Goal: Transaction & Acquisition: Purchase product/service

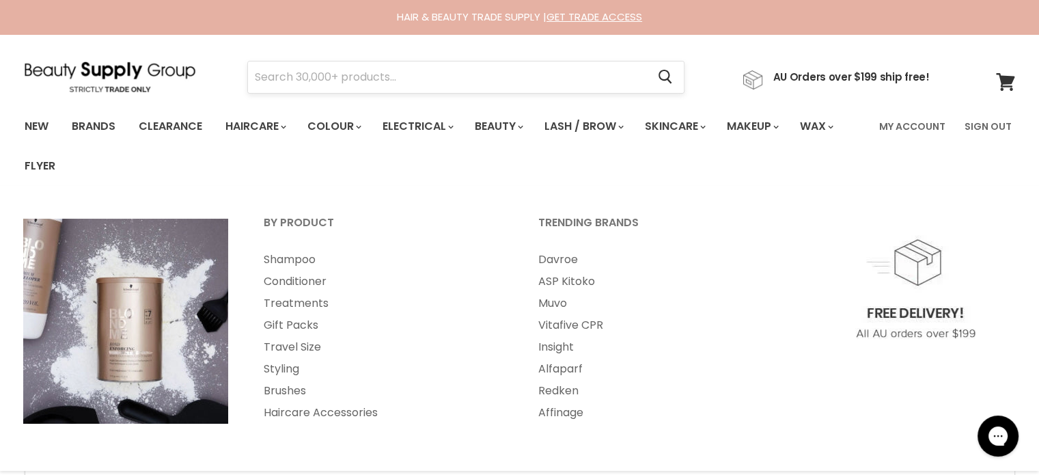
drag, startPoint x: 0, startPoint y: 0, endPoint x: 291, endPoint y: 88, distance: 304.0
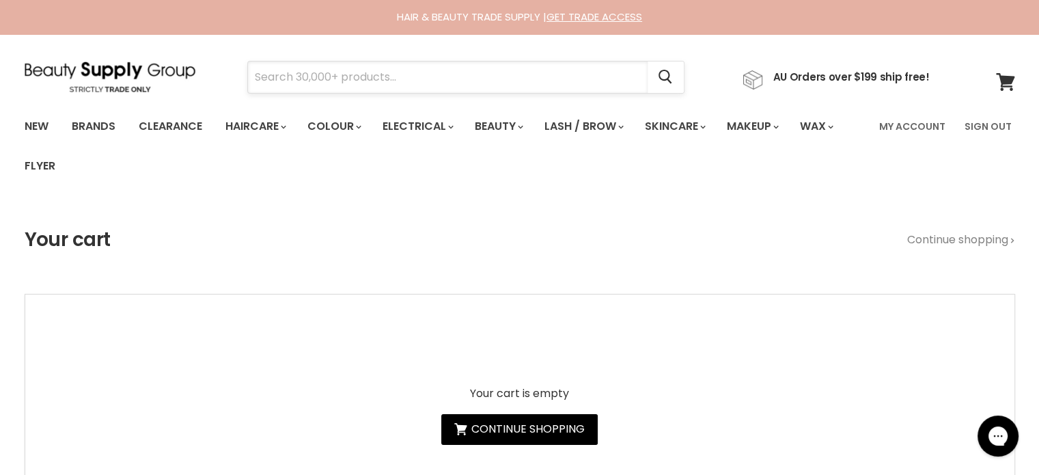
paste input "Muk Express Toners"
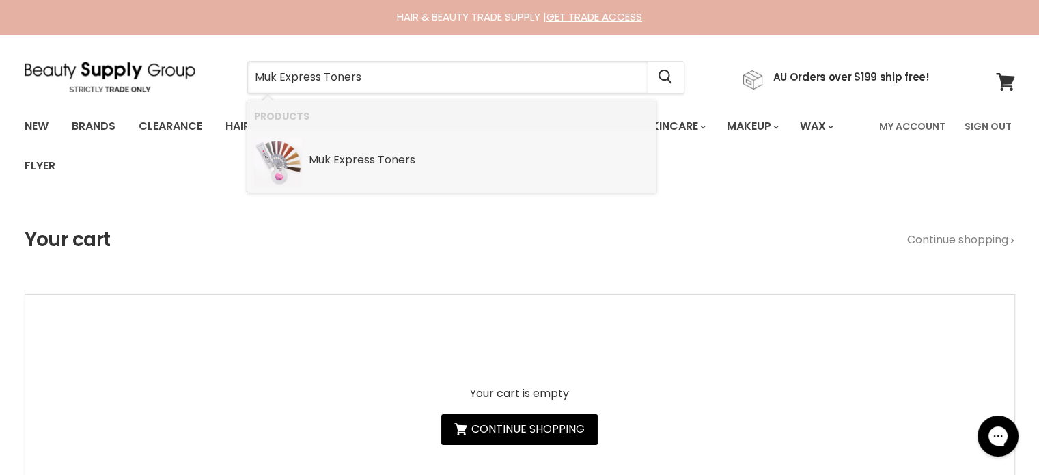
click at [356, 159] on b "Express" at bounding box center [354, 160] width 42 height 16
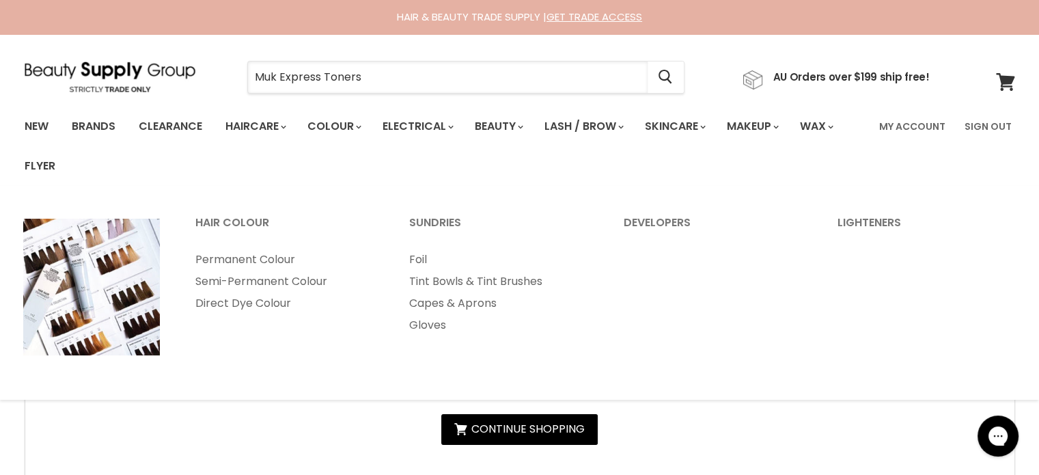
type input "Muk Express Toners"
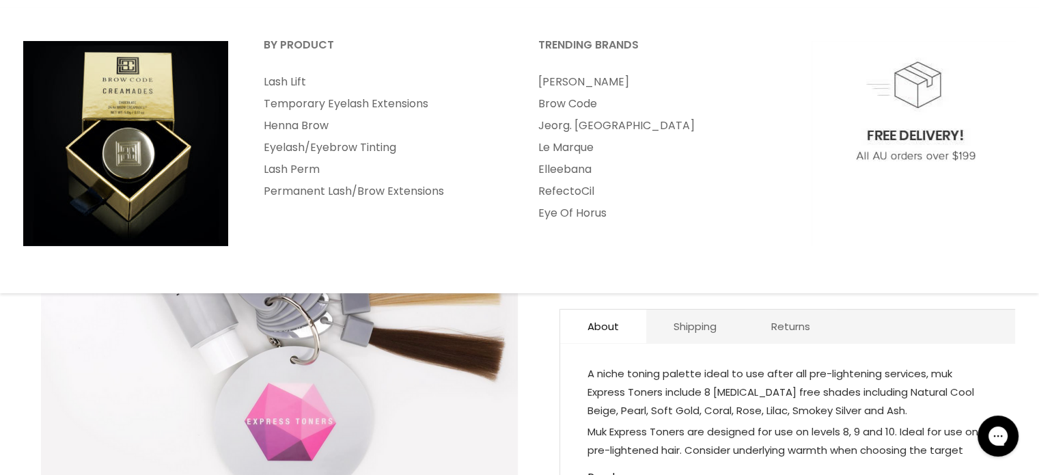
scroll to position [205, 0]
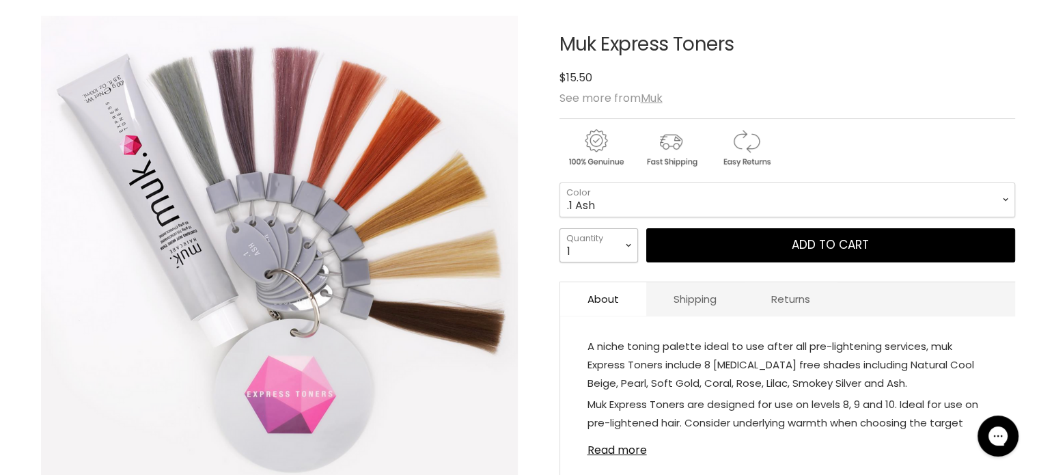
click at [627, 245] on select "1 2 3 4 5 6 7 8 9 10+" at bounding box center [598, 245] width 79 height 34
select select "2"
click at [559, 228] on select "1 2 3 4 5 6 7 8 9 10+" at bounding box center [598, 245] width 79 height 34
type input "2"
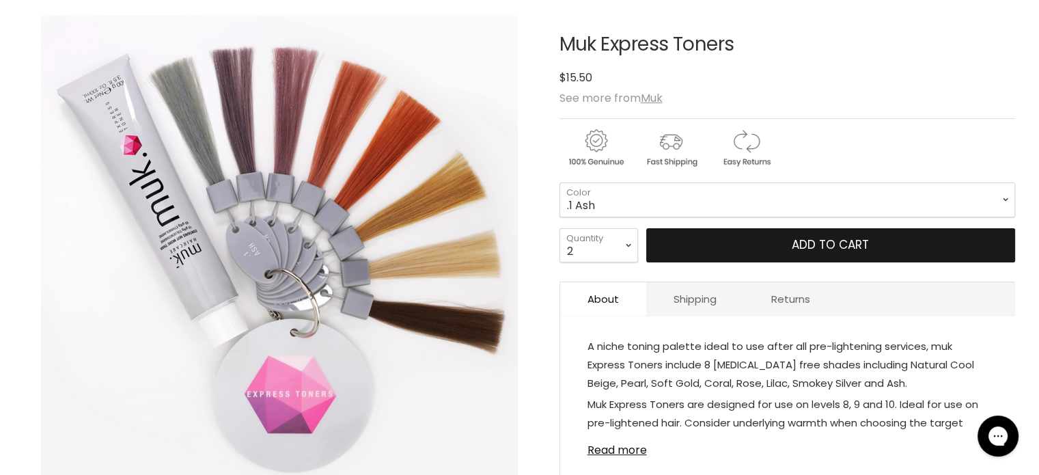
click at [805, 237] on span "Add to cart" at bounding box center [830, 244] width 77 height 16
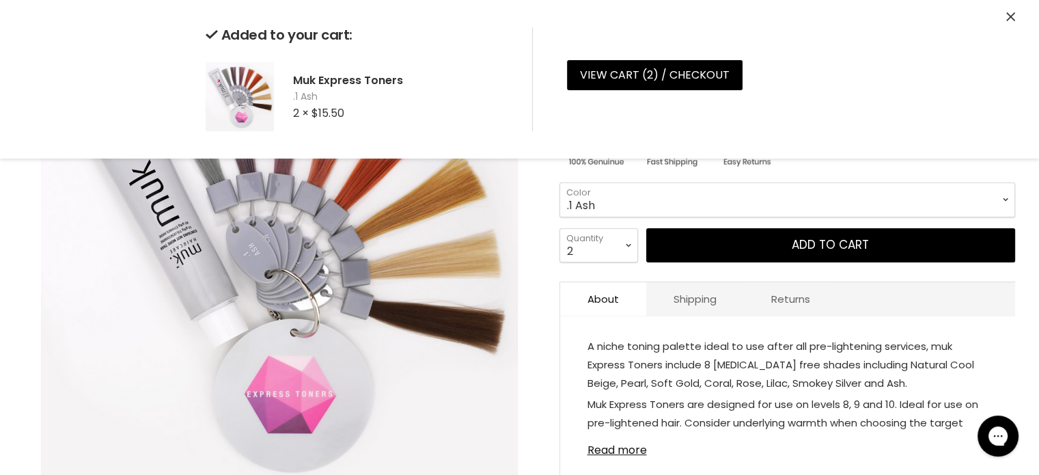
click at [1018, 15] on div "Added to your cart: Muk Express Toners .1 Ash 2 × $15.50 View cart ( 2 ) / Chec…" at bounding box center [520, 79] width 1025 height 158
click at [1016, 15] on div "Added to your cart: Muk Express Toners .1 Ash 2 × $15.50 View cart ( 2 ) / Chec…" at bounding box center [520, 79] width 1025 height 158
click at [1008, 16] on icon "Close" at bounding box center [1010, 16] width 9 height 9
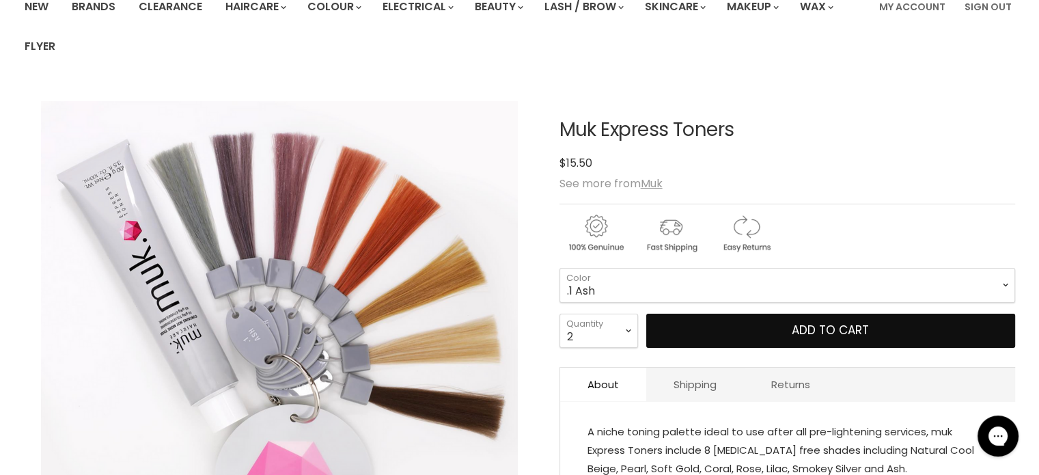
scroll to position [0, 0]
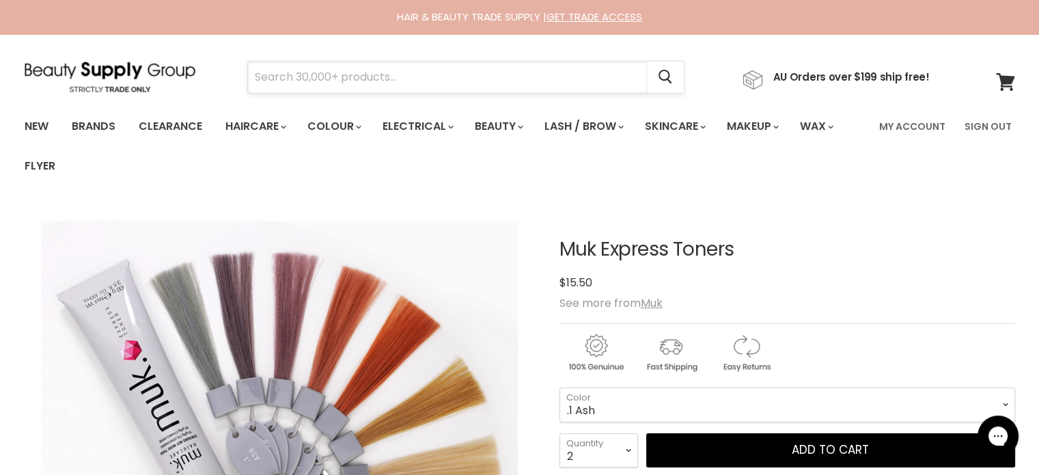
paste input "Showpony Strength and Shine [MEDICAL_DATA] Conditioner"
type input "Showpony Strength and Shine [MEDICAL_DATA] Conditioner"
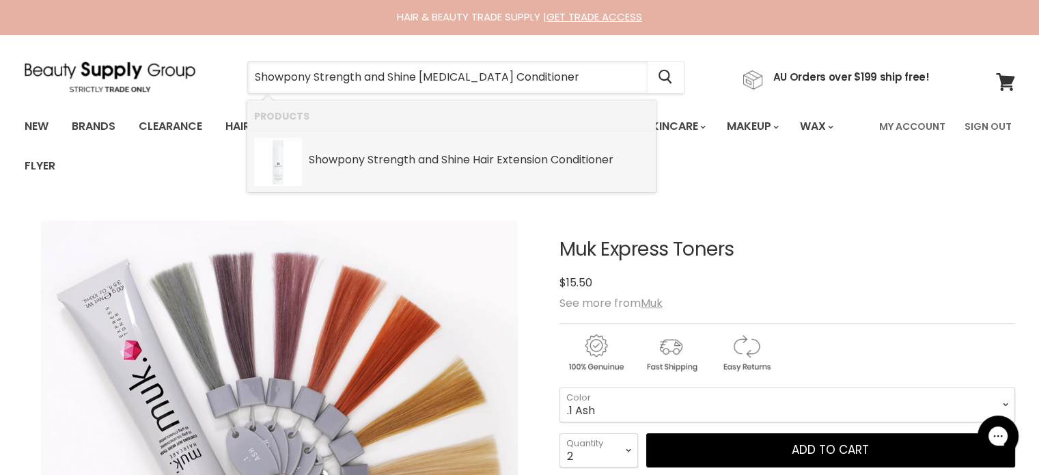
click at [438, 162] on b "and" at bounding box center [428, 160] width 20 height 16
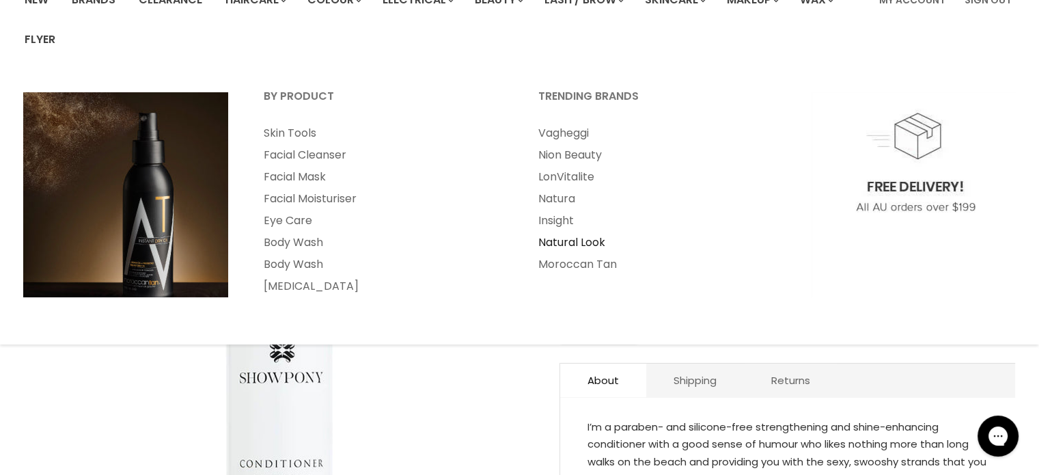
scroll to position [137, 0]
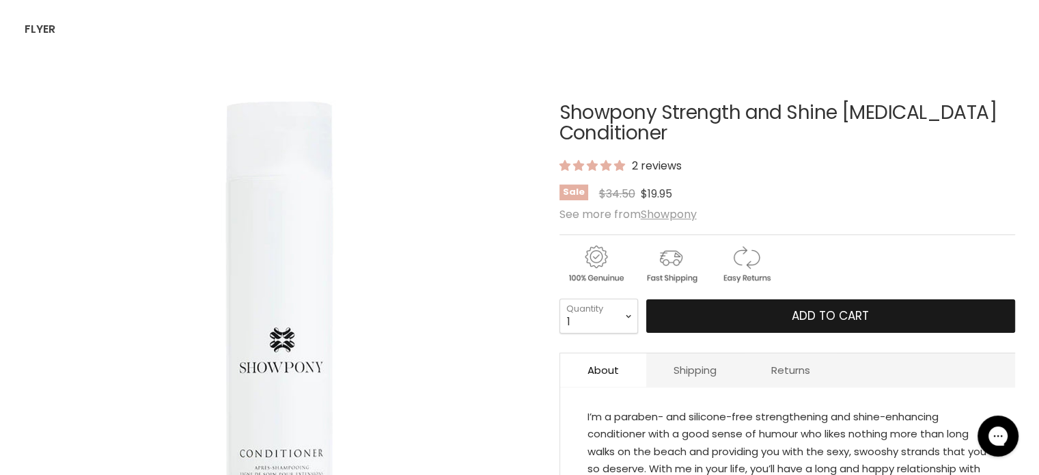
click at [802, 303] on button "Add to cart" at bounding box center [830, 316] width 369 height 34
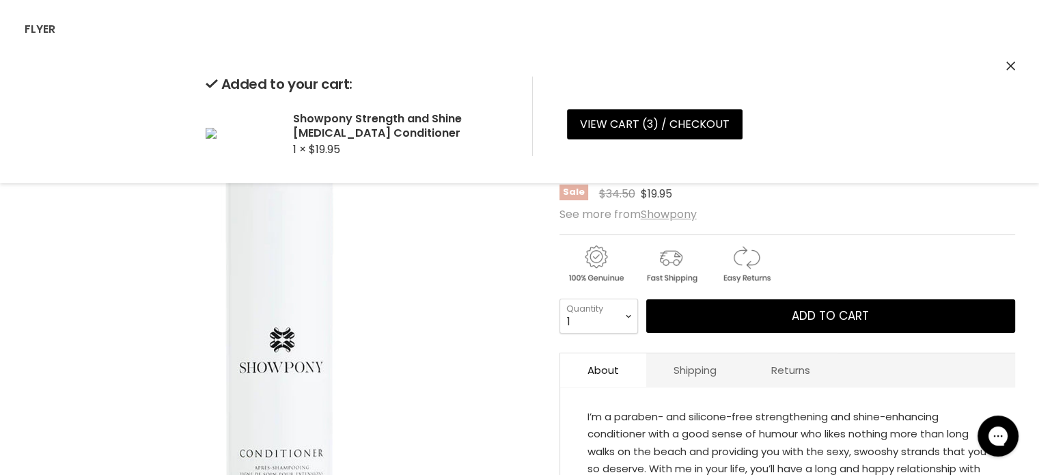
click at [1006, 65] on icon "Close" at bounding box center [1010, 65] width 9 height 9
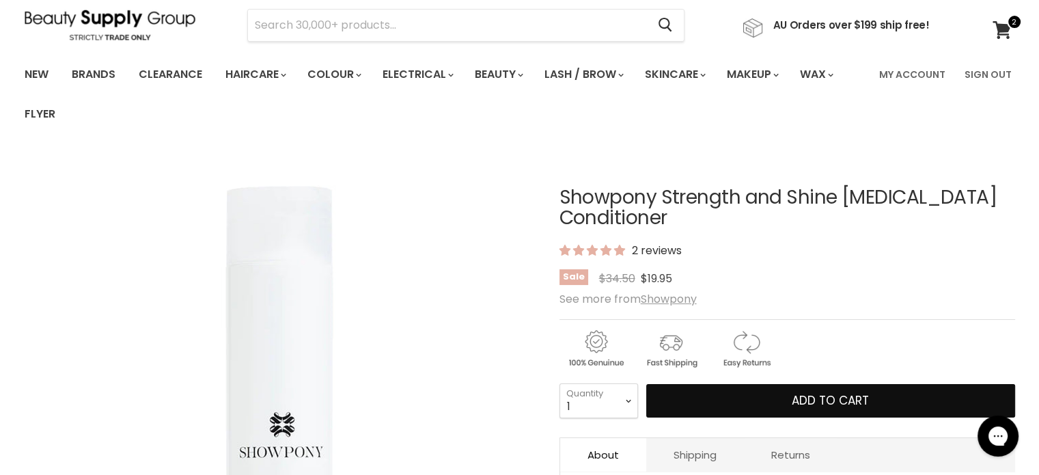
scroll to position [68, 0]
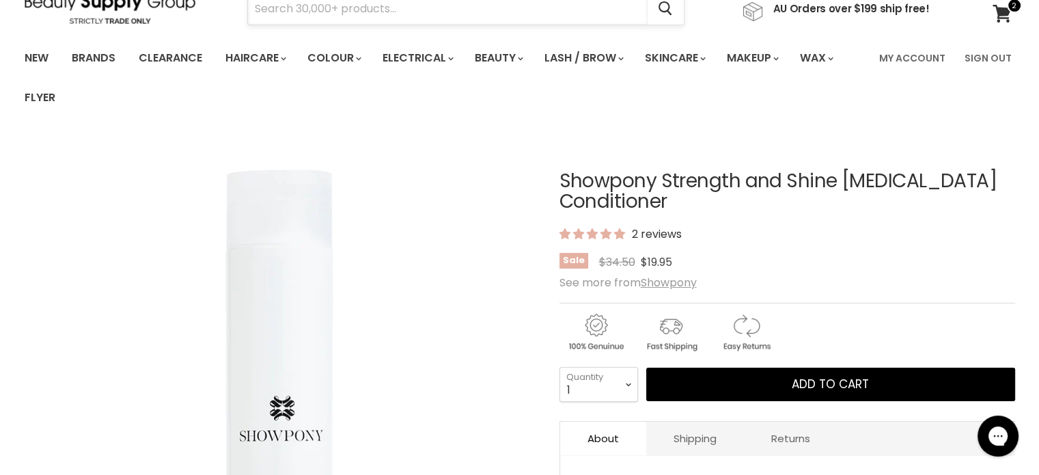
paste input "Milkshake Icy Blond Toning Spray"
type input "Milkshake Icy Blond Toning Spray"
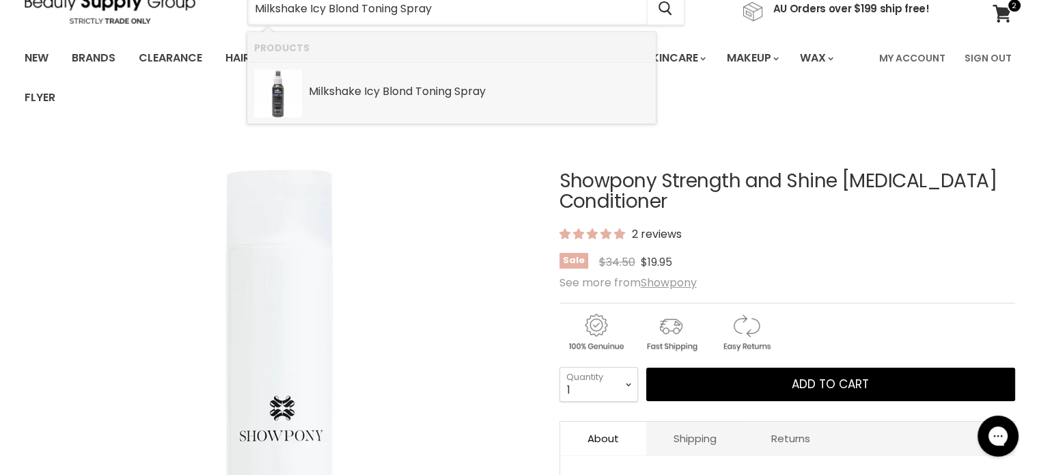
click at [407, 97] on b "Blond" at bounding box center [398, 91] width 30 height 16
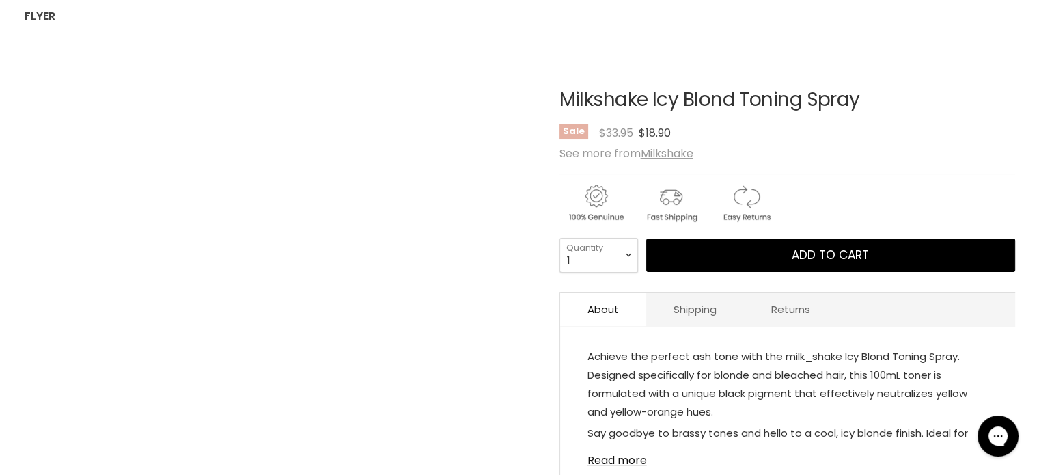
scroll to position [273, 0]
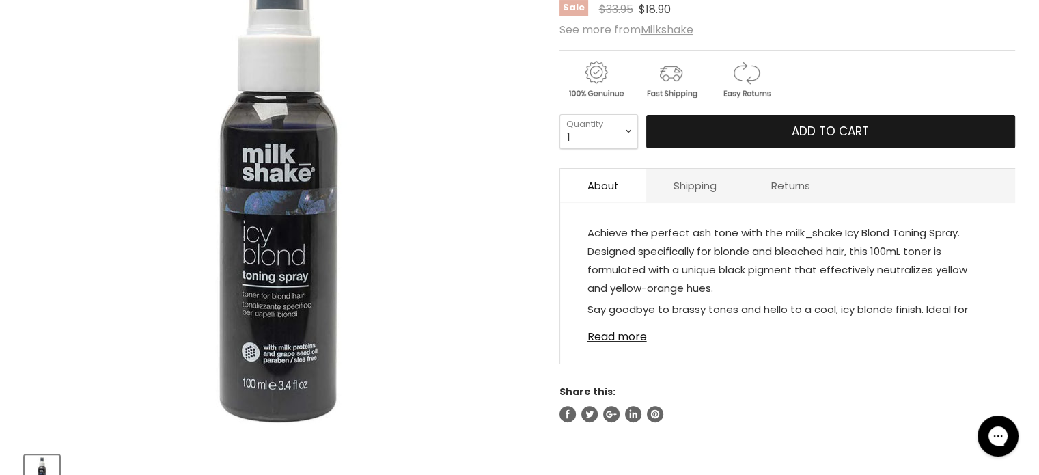
click at [803, 120] on button "Add to cart" at bounding box center [830, 132] width 369 height 34
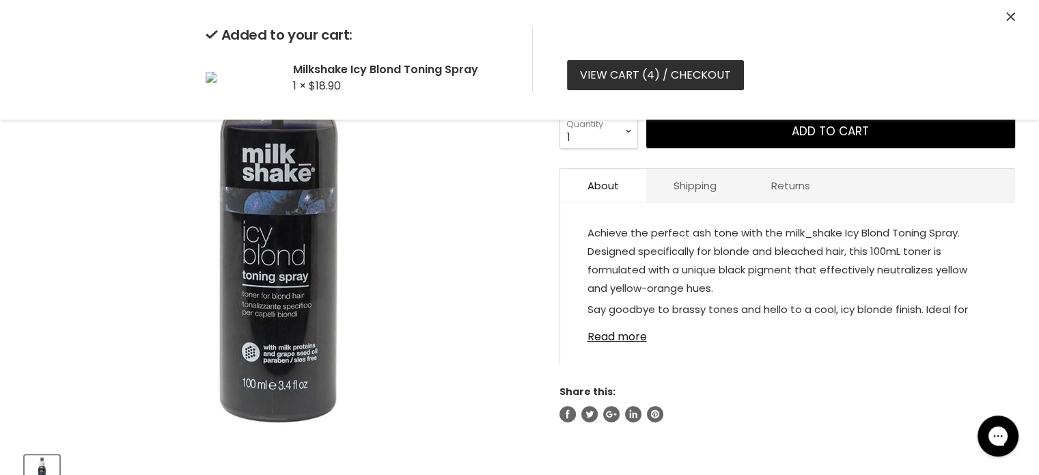
click at [639, 76] on link "View cart ( 4 ) / Checkout" at bounding box center [655, 75] width 177 height 30
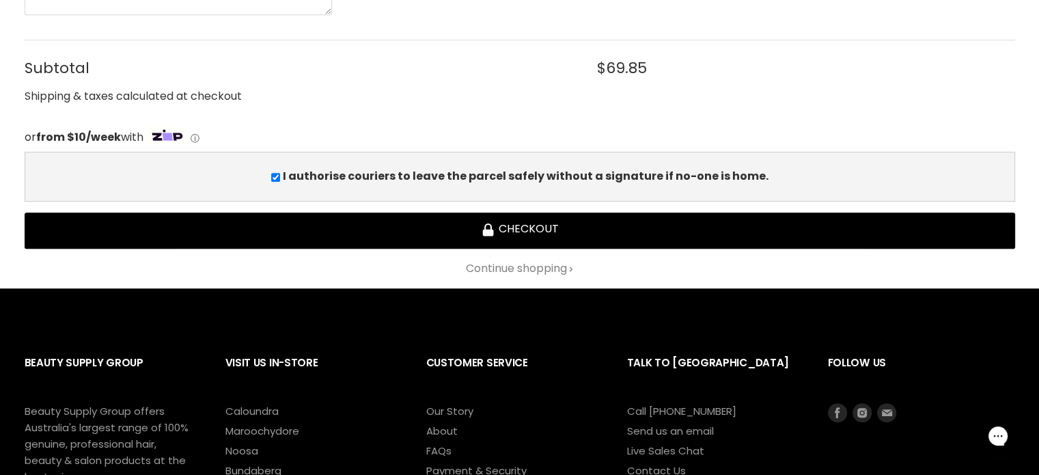
scroll to position [751, 0]
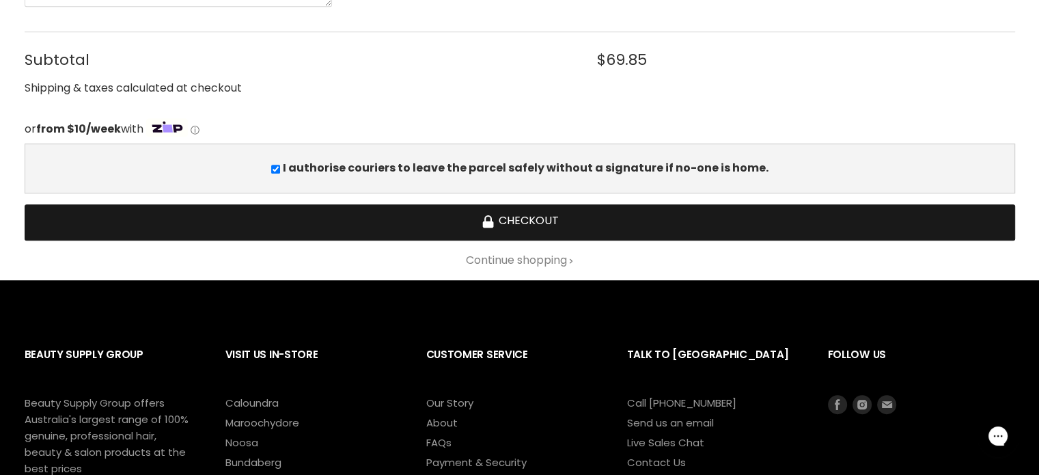
click at [555, 223] on button "Checkout" at bounding box center [520, 222] width 990 height 36
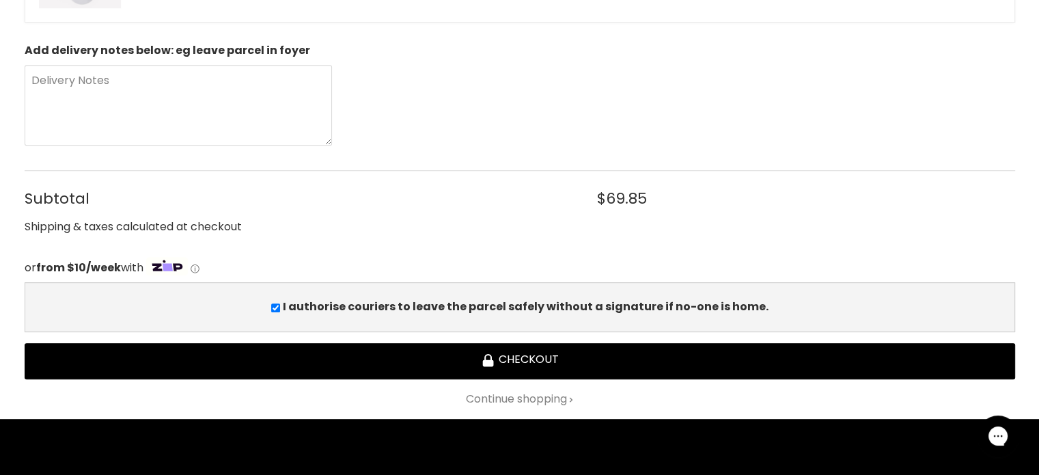
scroll to position [615, 0]
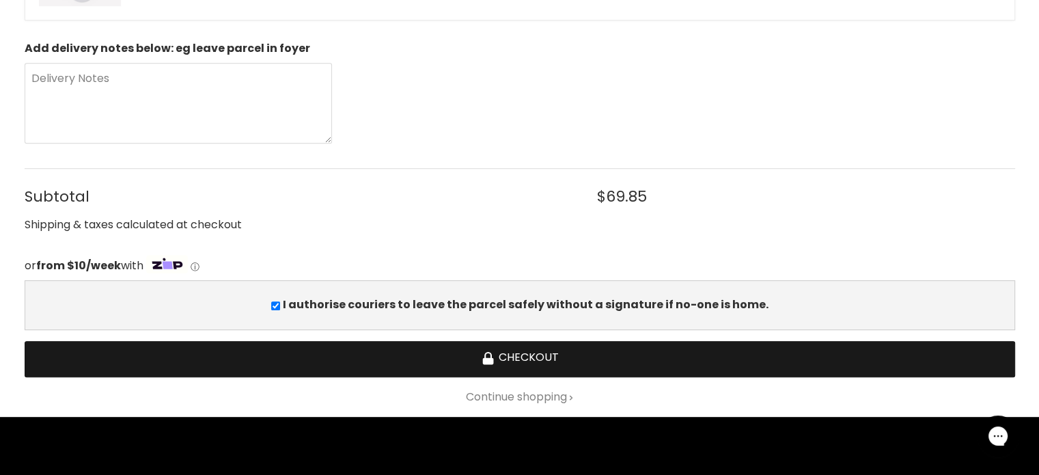
click at [529, 361] on button "Checkout" at bounding box center [520, 359] width 990 height 36
